Goal: Information Seeking & Learning: Learn about a topic

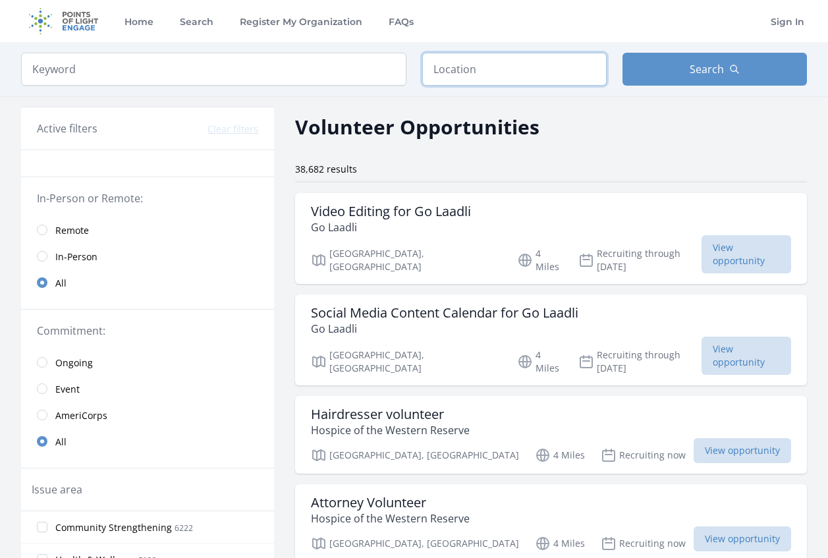
click at [493, 67] on input "text" at bounding box center [514, 69] width 184 height 33
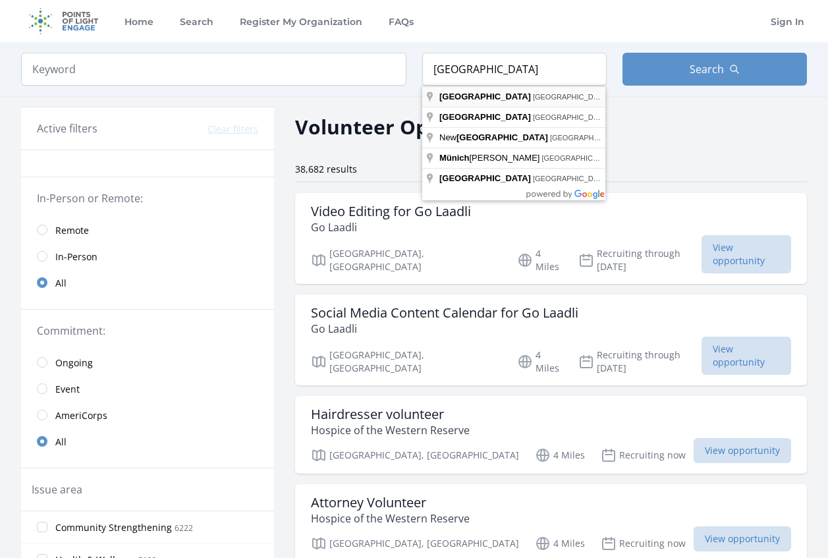
type input "[GEOGRAPHIC_DATA], [GEOGRAPHIC_DATA]"
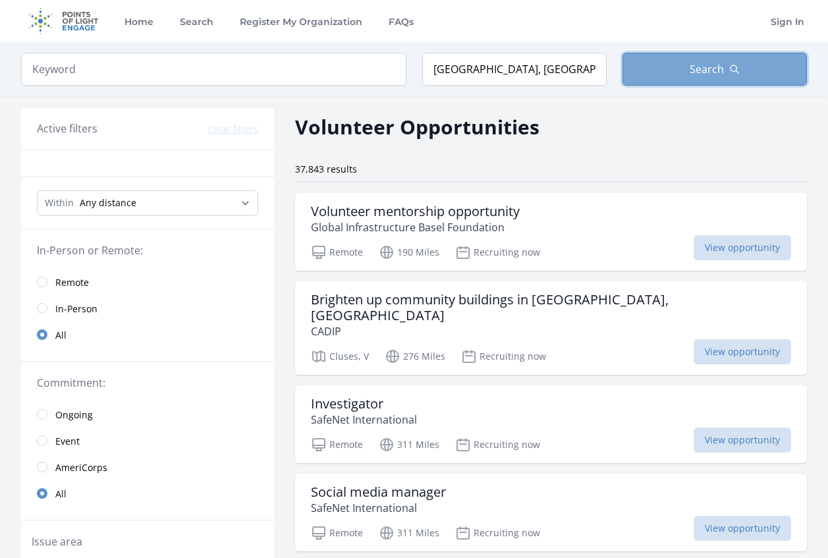
click at [698, 72] on span "Search" at bounding box center [707, 69] width 34 height 16
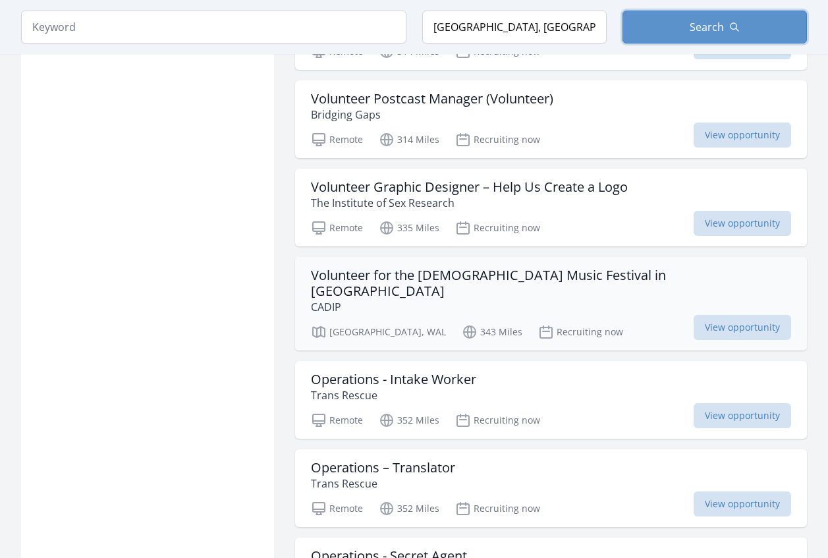
scroll to position [1449, 0]
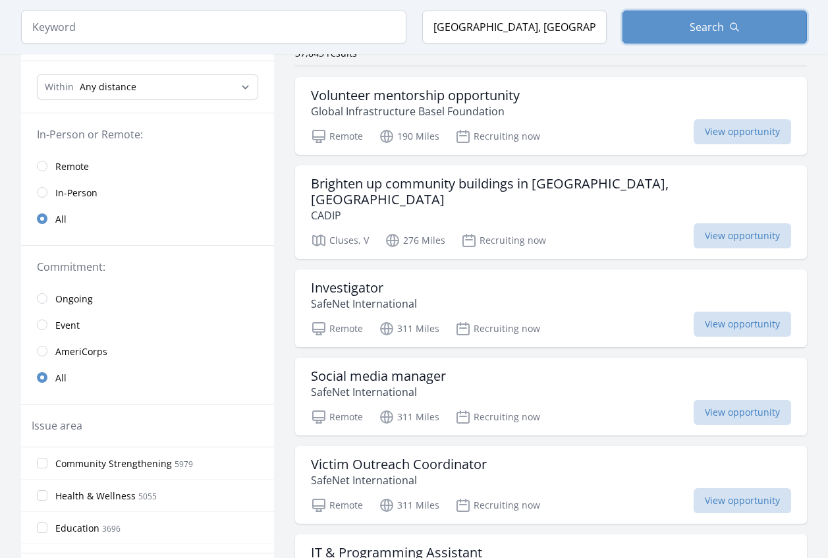
scroll to position [132, 0]
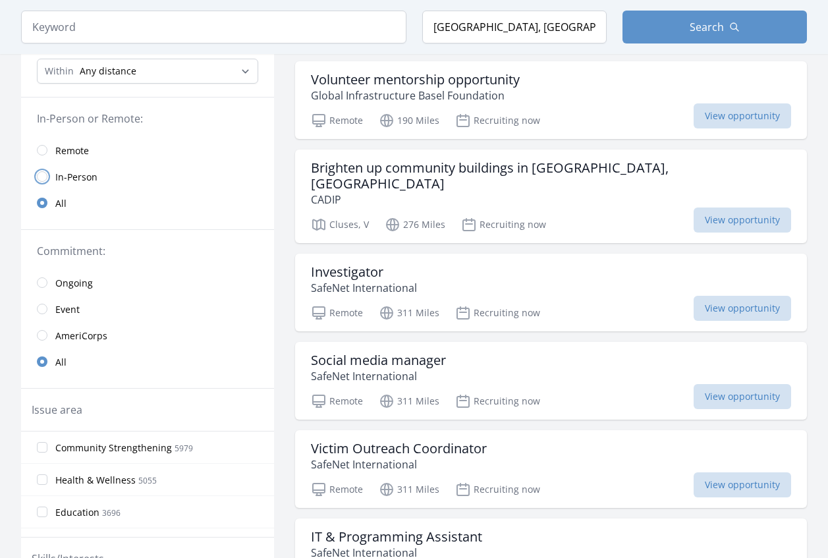
click at [41, 177] on input "radio" at bounding box center [42, 176] width 11 height 11
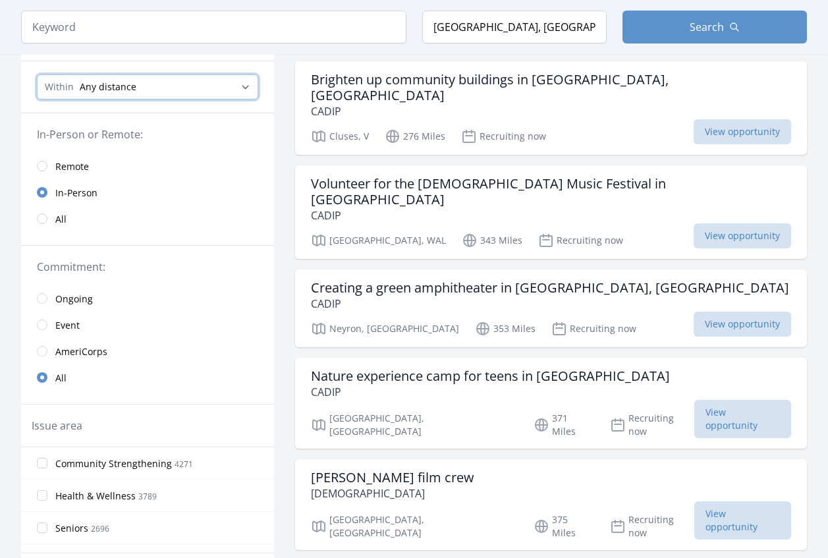
click at [220, 84] on select "Any distance , 5 Miles , 20 Miles , 50 Miles , 100 Miles" at bounding box center [147, 86] width 221 height 25
select select "32186"
click at [37, 74] on select "Any distance , 5 Miles , 20 Miles , 50 Miles , 100 Miles" at bounding box center [147, 86] width 221 height 25
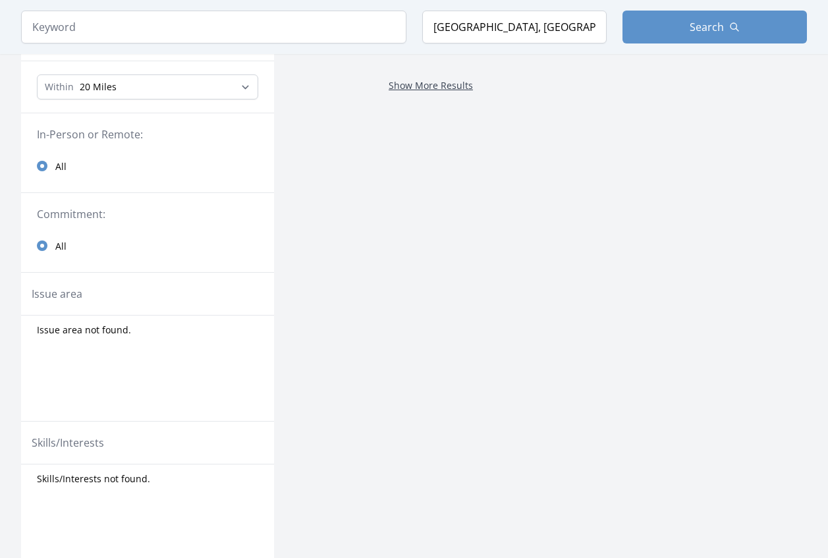
click at [437, 89] on link "Show More Results" at bounding box center [431, 85] width 84 height 13
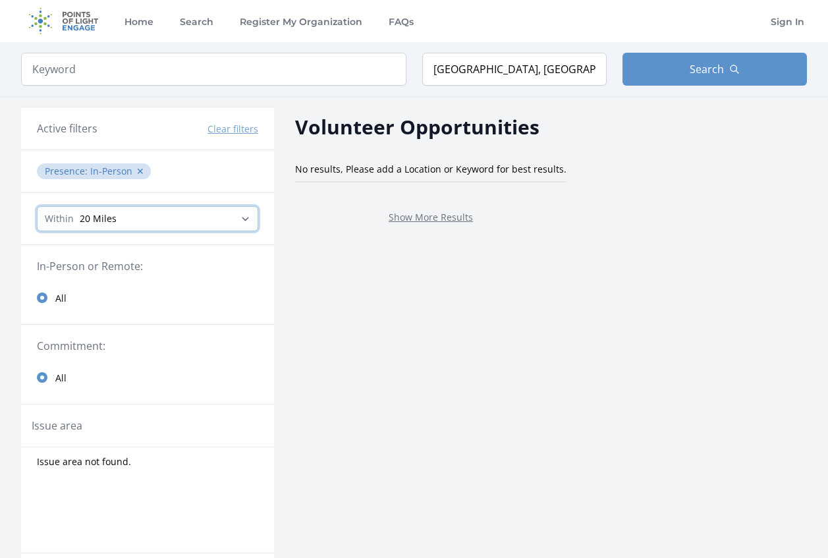
click at [244, 219] on select "Any distance , 5 Miles , 20 Miles , 50 Miles , 100 Miles" at bounding box center [147, 218] width 221 height 25
select select "80467"
click at [37, 206] on select "Any distance , 5 Miles , 20 Miles , 50 Miles , 100 Miles" at bounding box center [147, 218] width 221 height 25
click at [431, 221] on link "Show More Results" at bounding box center [431, 217] width 84 height 13
click at [243, 217] on select "Any distance , 5 Miles , 20 Miles , 50 Miles , 100 Miles" at bounding box center [147, 218] width 221 height 25
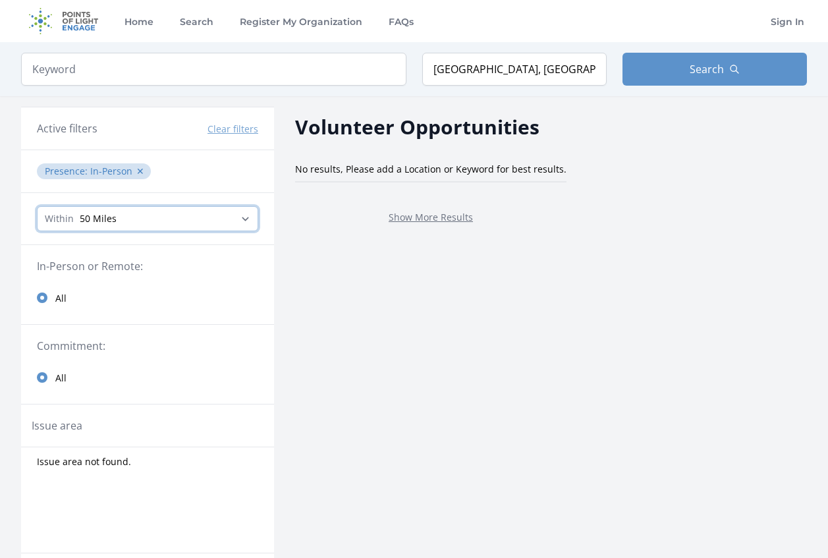
select select "160934"
click at [37, 206] on select "Any distance , 5 Miles , 20 Miles , 50 Miles , 100 Miles" at bounding box center [147, 218] width 221 height 25
click at [422, 217] on link "Show More Results" at bounding box center [431, 217] width 84 height 13
click at [143, 21] on link "Home" at bounding box center [139, 21] width 34 height 42
